Goal: Task Accomplishment & Management: Manage account settings

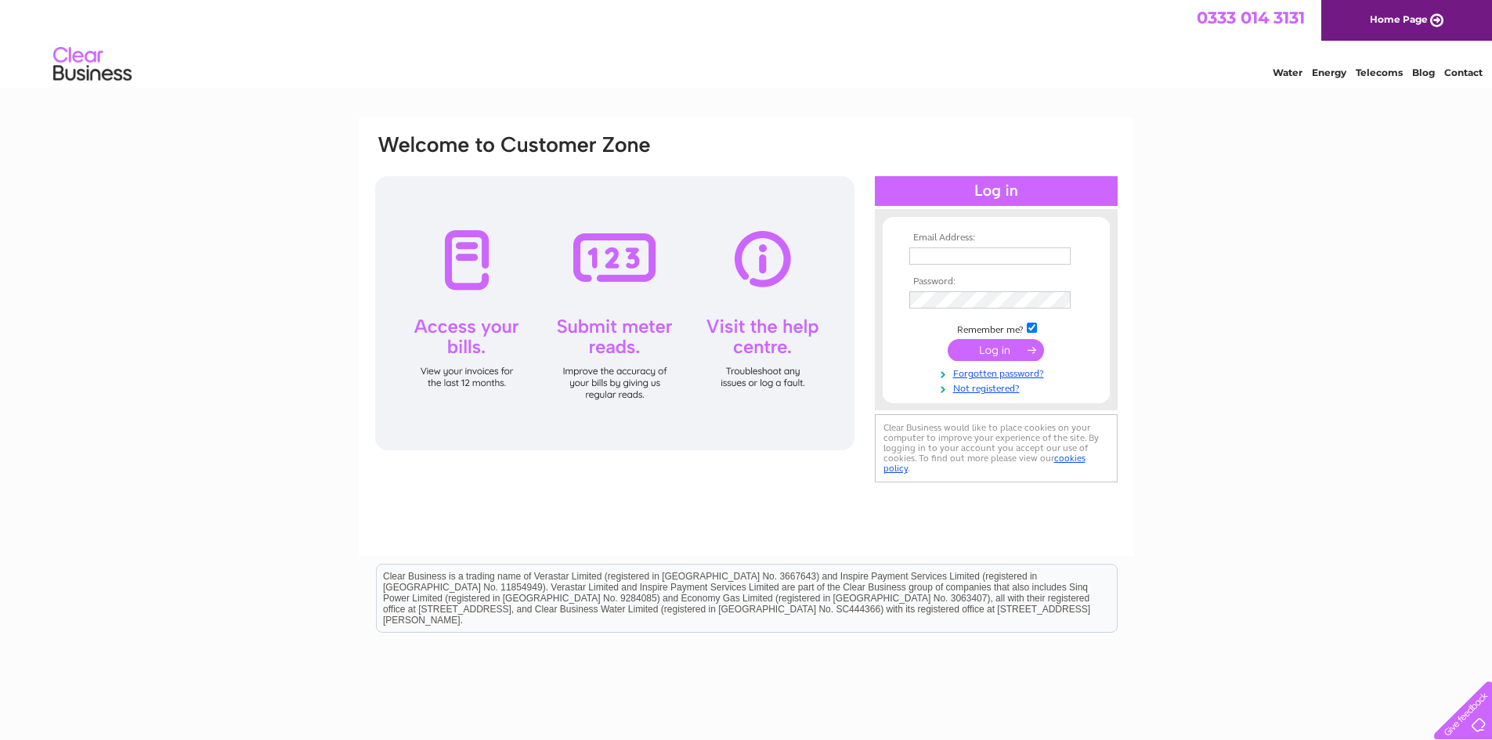
click at [1009, 259] on input "text" at bounding box center [989, 256] width 161 height 17
click at [1009, 257] on input "strathavendentalpm@gmail.com" at bounding box center [990, 257] width 163 height 19
type input "[EMAIL_ADDRESS][DOMAIN_NAME]"
click at [1000, 350] on input "submit" at bounding box center [996, 350] width 96 height 22
click at [1009, 353] on input "submit" at bounding box center [996, 350] width 96 height 22
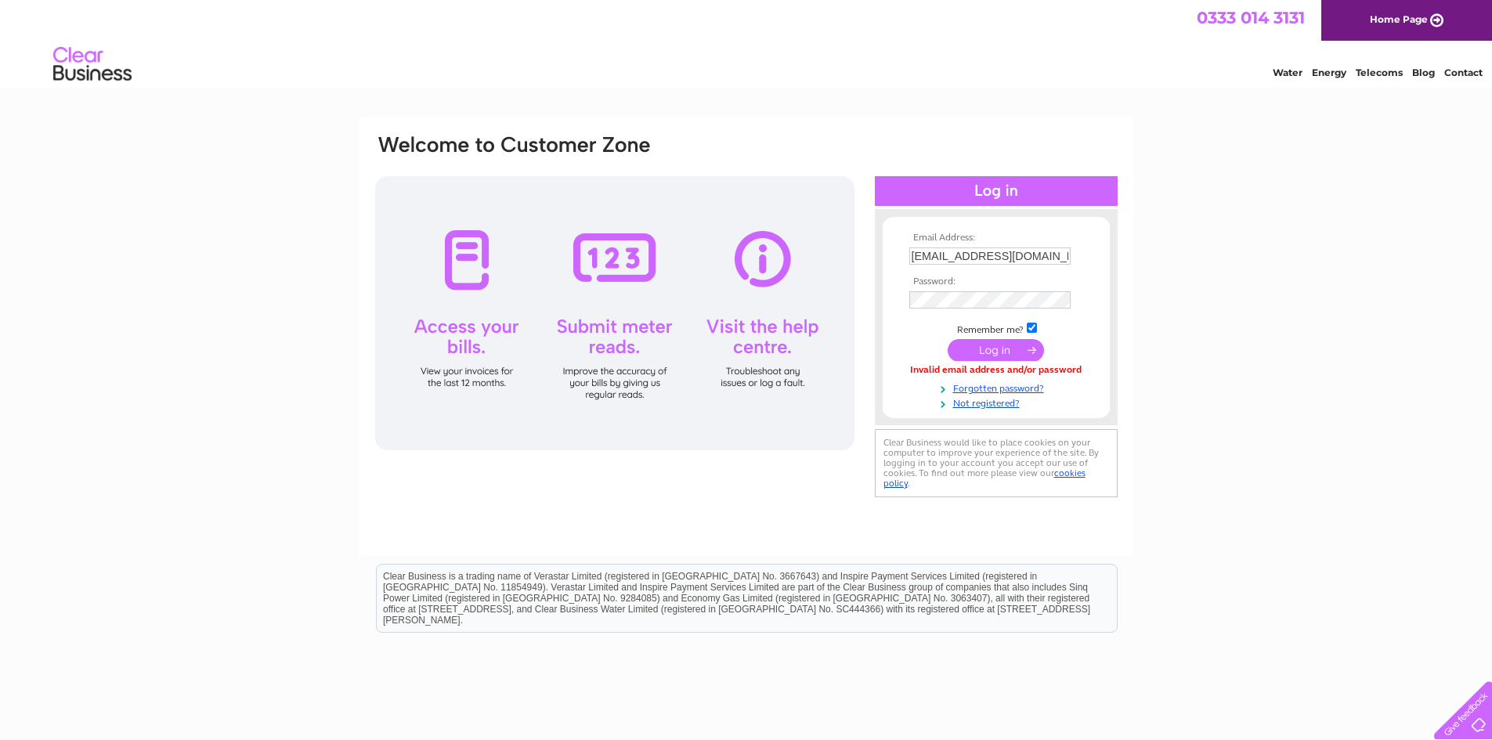
click at [992, 353] on input "submit" at bounding box center [996, 350] width 96 height 22
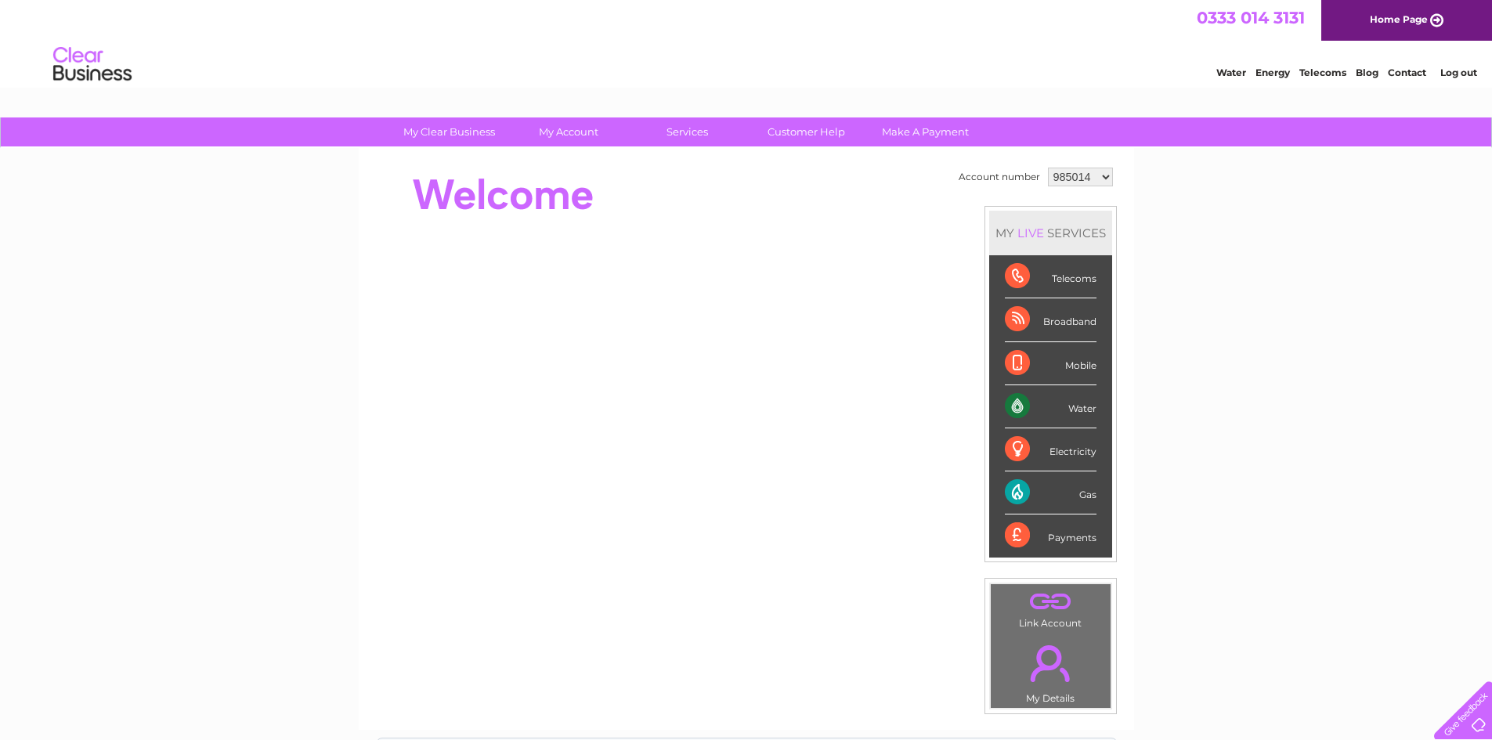
click at [1078, 177] on select "985014 1079709" at bounding box center [1080, 177] width 65 height 19
select select "1079709"
click at [1048, 168] on select "985014 1079709" at bounding box center [1080, 177] width 65 height 19
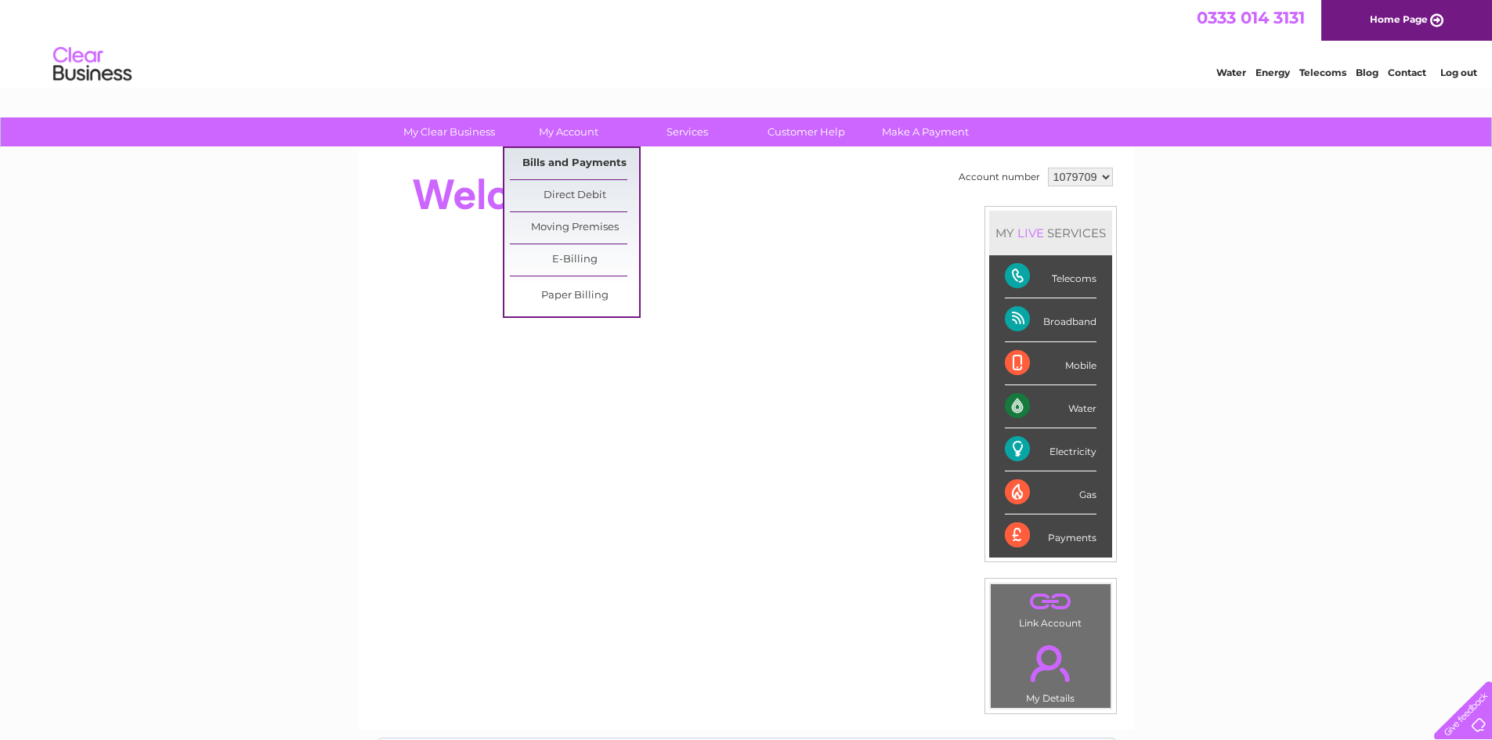
click at [584, 154] on link "Bills and Payments" at bounding box center [574, 163] width 129 height 31
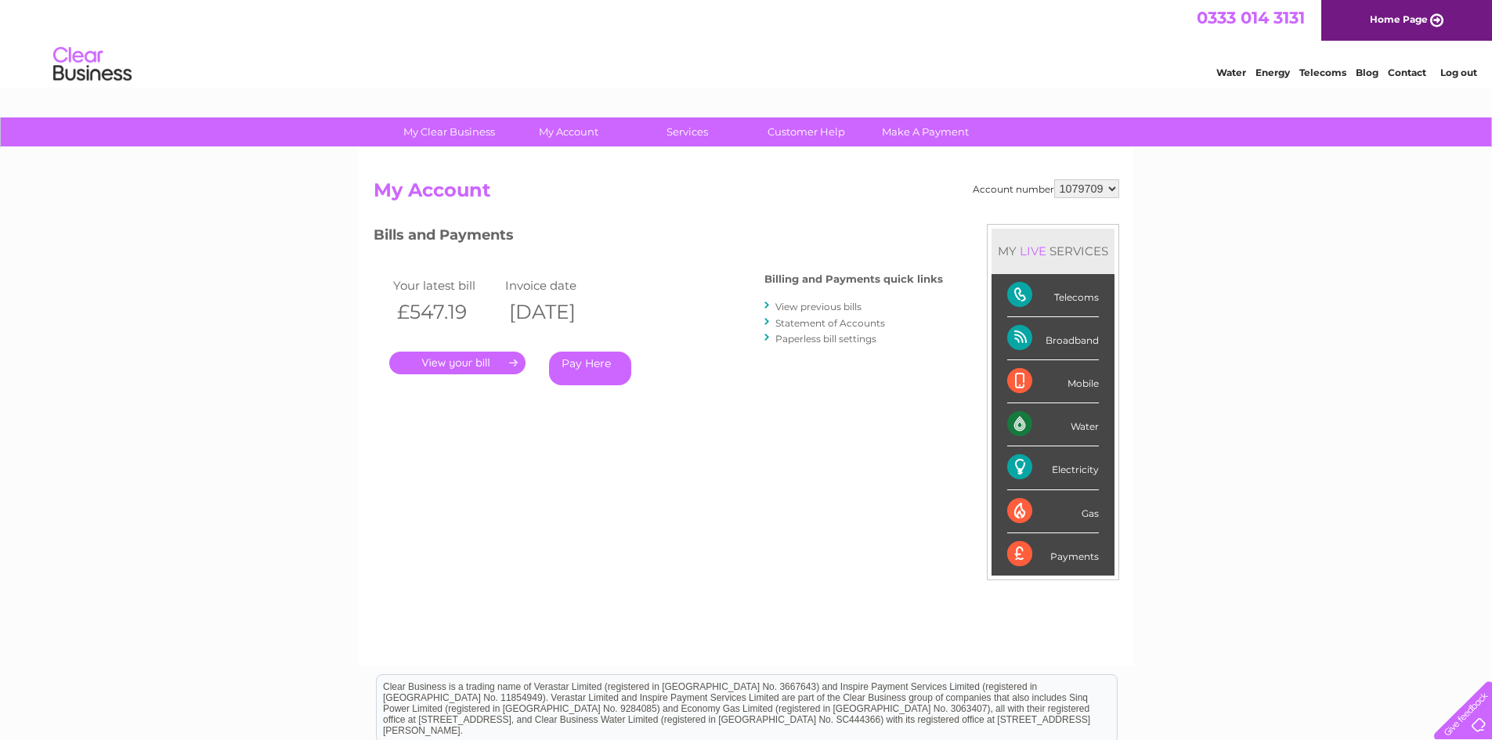
click at [452, 363] on link "." at bounding box center [457, 363] width 136 height 23
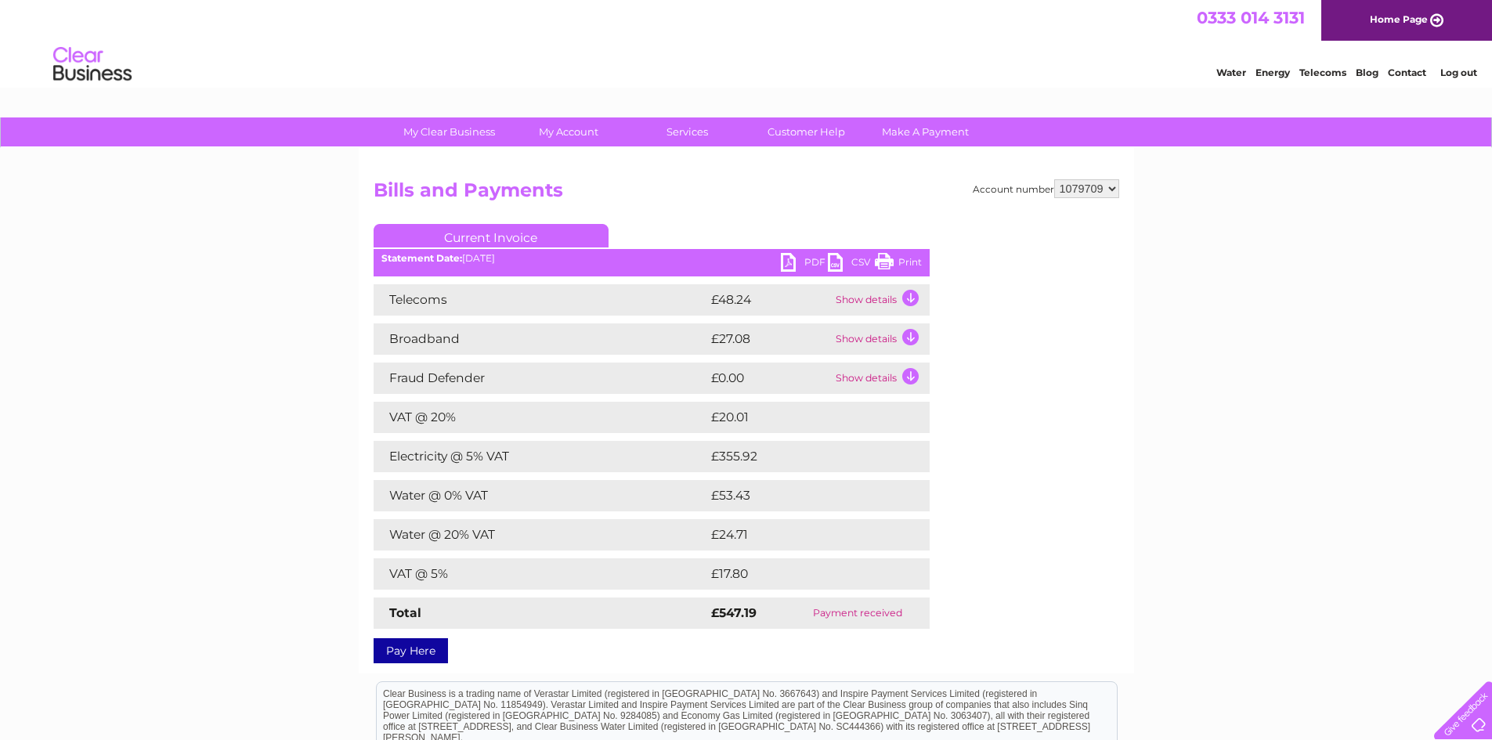
click at [799, 262] on link "PDF" at bounding box center [804, 264] width 47 height 23
click at [1087, 192] on select "985014 1079709" at bounding box center [1086, 188] width 65 height 19
select select "985014"
click at [1054, 179] on select "985014 1079709" at bounding box center [1086, 188] width 65 height 19
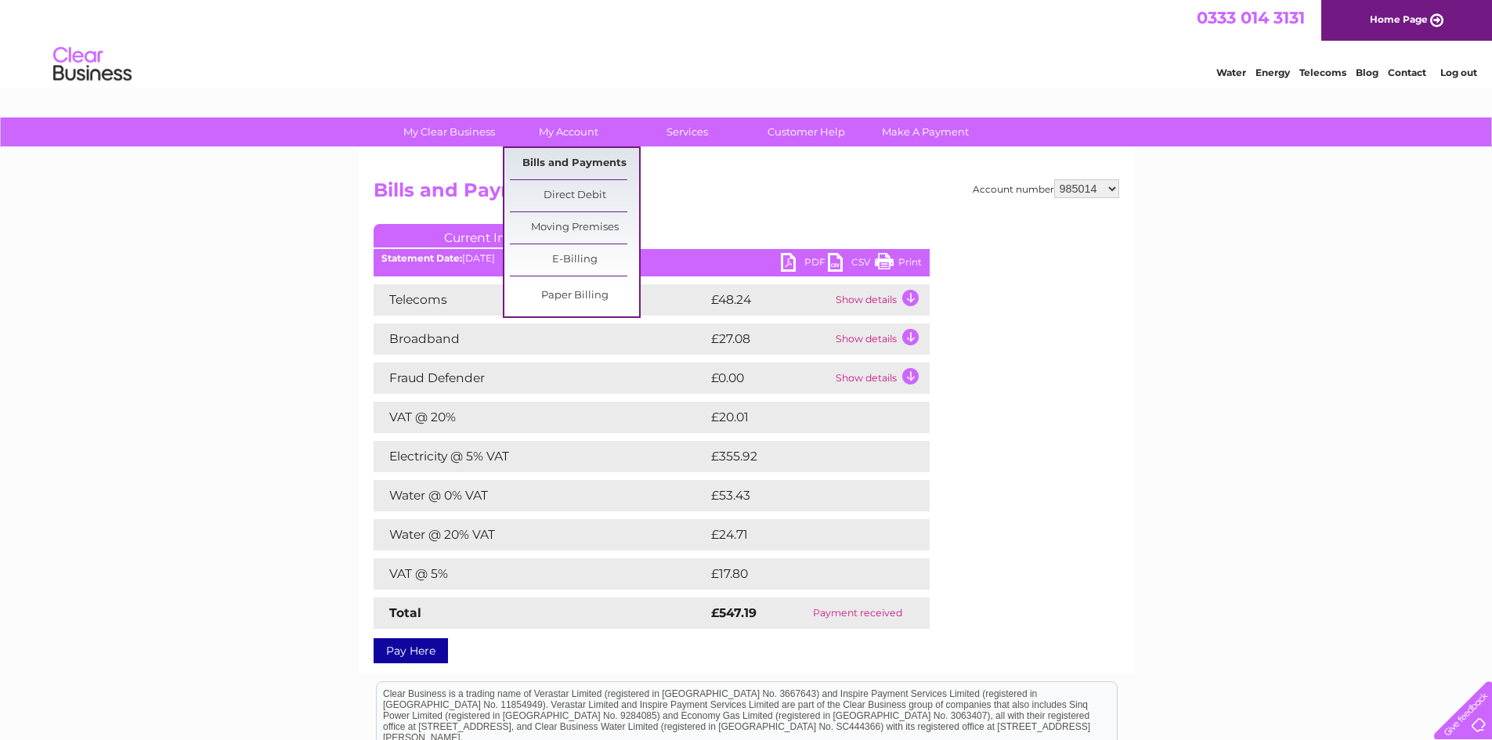
click at [564, 155] on link "Bills and Payments" at bounding box center [574, 163] width 129 height 31
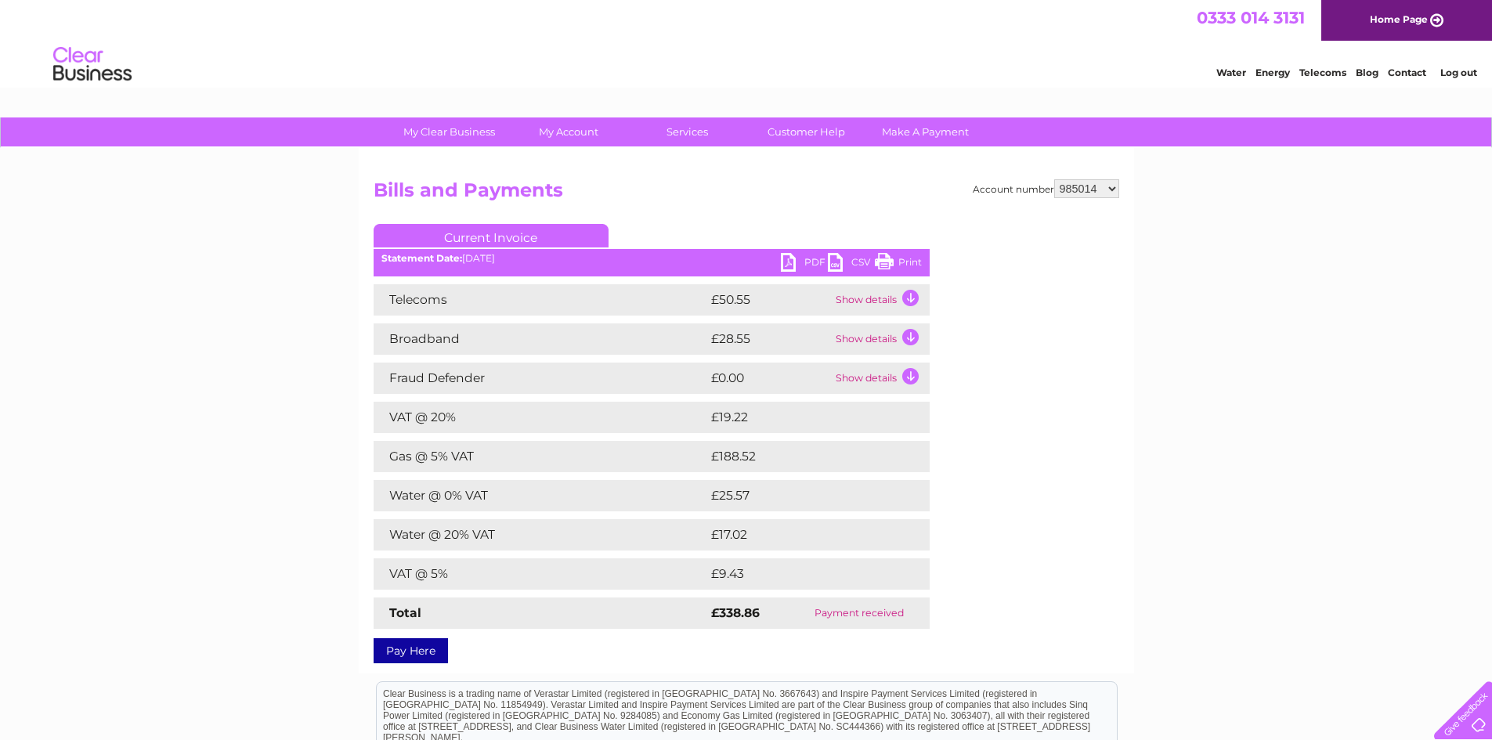
click at [802, 261] on link "PDF" at bounding box center [804, 264] width 47 height 23
click at [893, 669] on div "Account number 985014 1079709 Bills and Payments Current Invoice PDF CSV Print" at bounding box center [747, 411] width 776 height 526
click at [1267, 208] on div "My Clear Business Login Details My Details My Preferences Link Account My Accou…" at bounding box center [746, 530] width 1492 height 824
